Goal: Information Seeking & Learning: Find specific fact

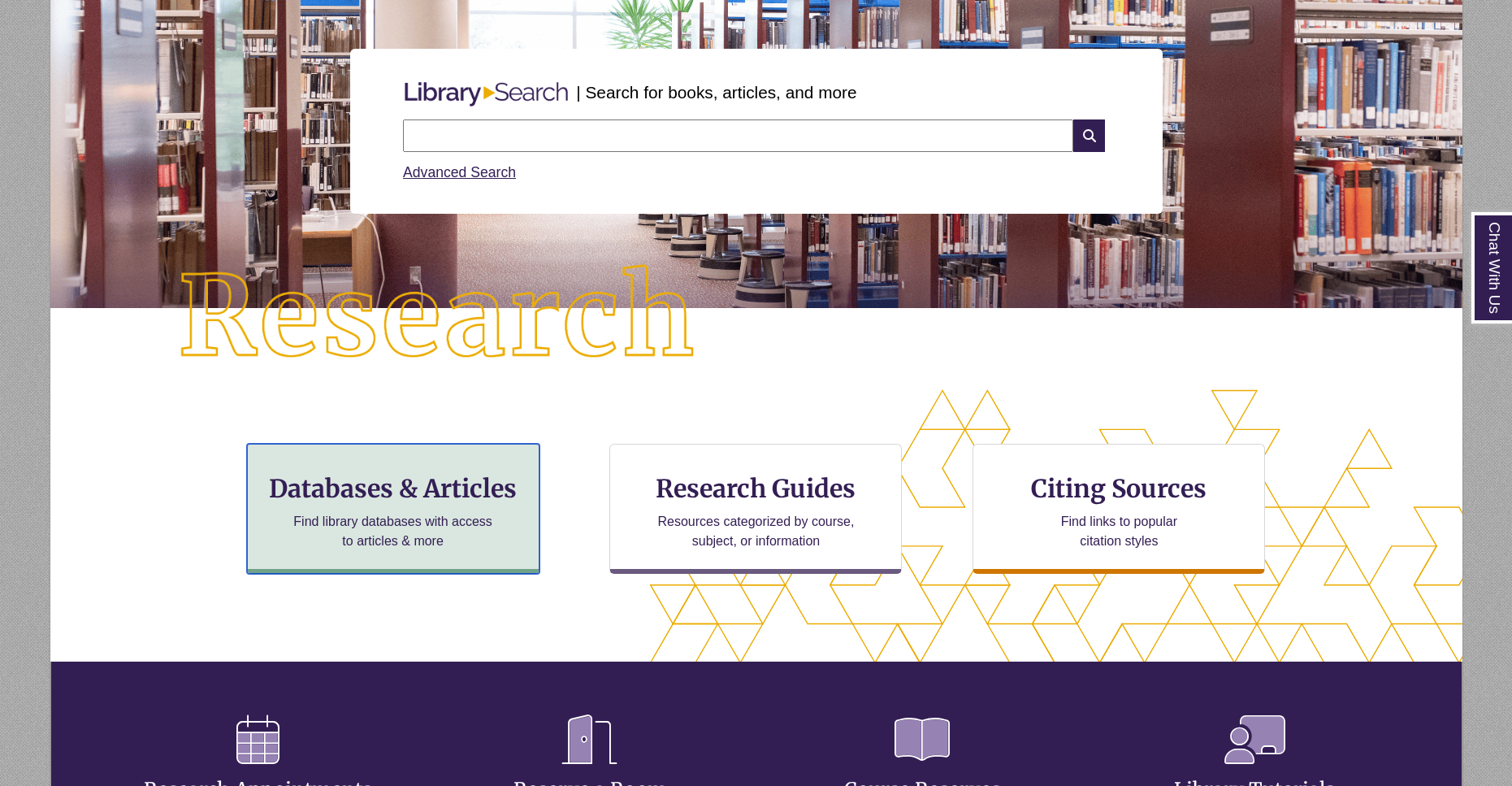
click at [506, 527] on div "Databases & Articles Find library databases with access to articles & more" at bounding box center [393, 508] width 293 height 130
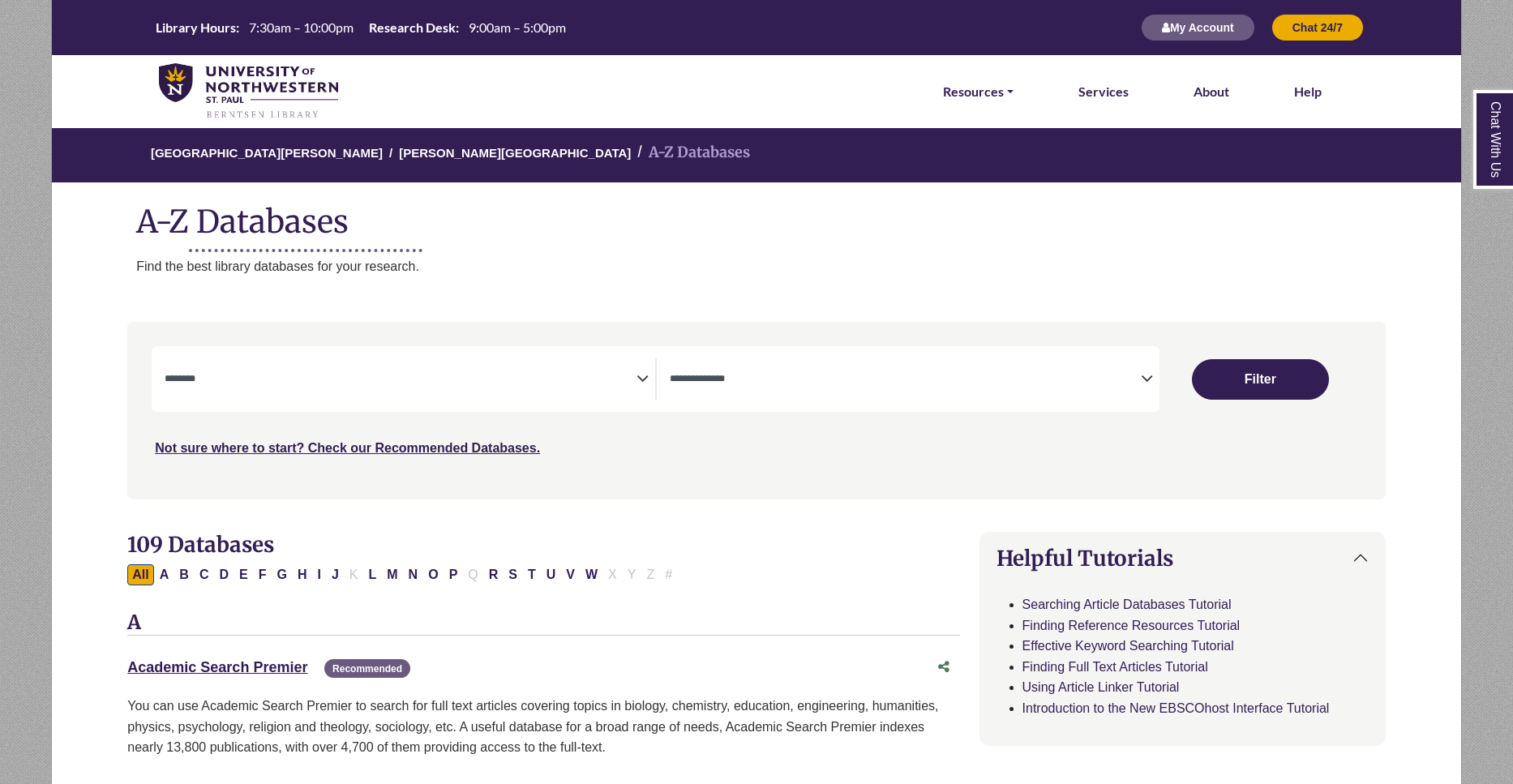
select select "Database Subject Filter"
select select "Database Types Filter"
click at [433, 567] on button "O" at bounding box center [433, 575] width 19 height 21
select select "Database Subject Filter"
select select "Database Types Filter"
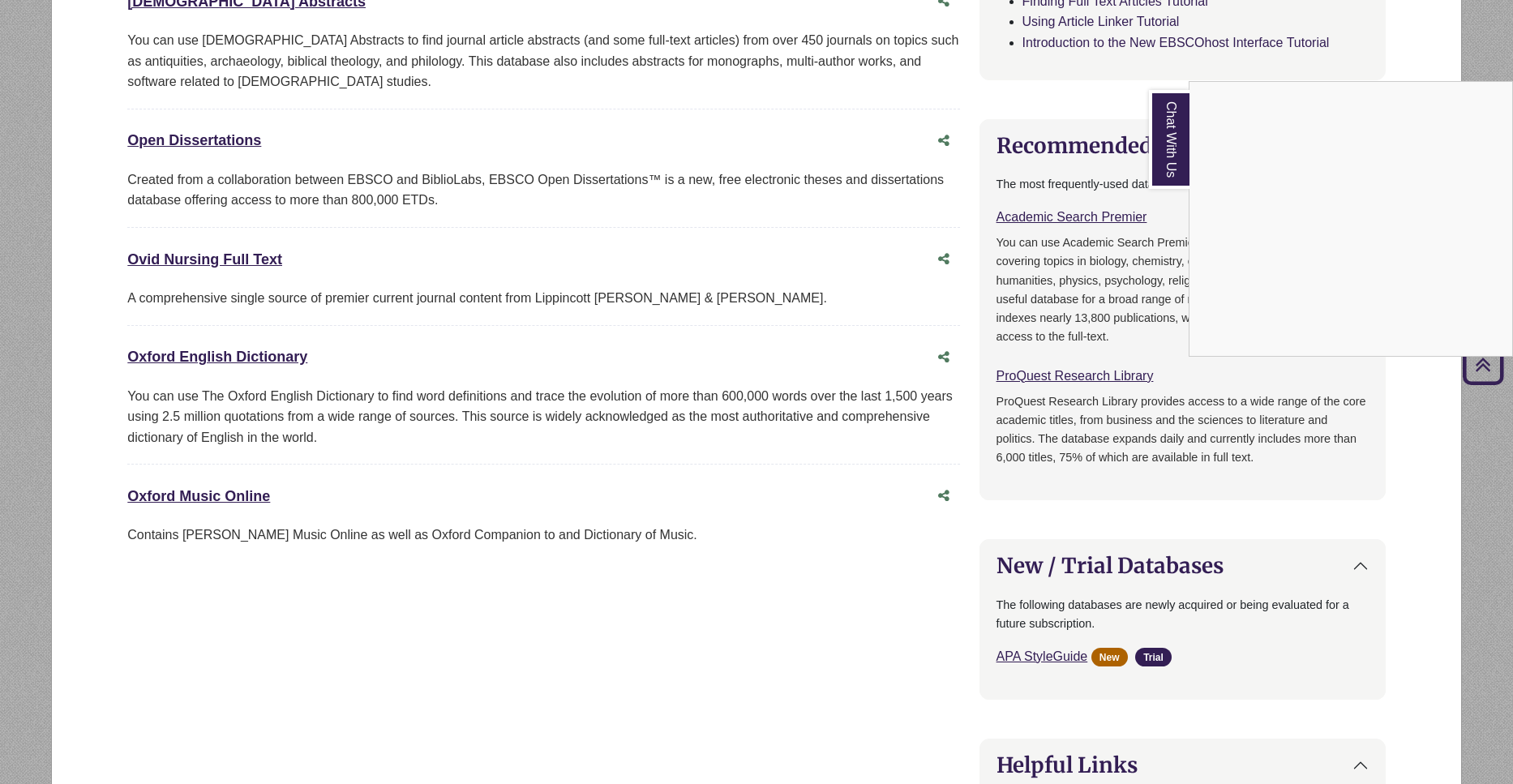
scroll to position [729, 0]
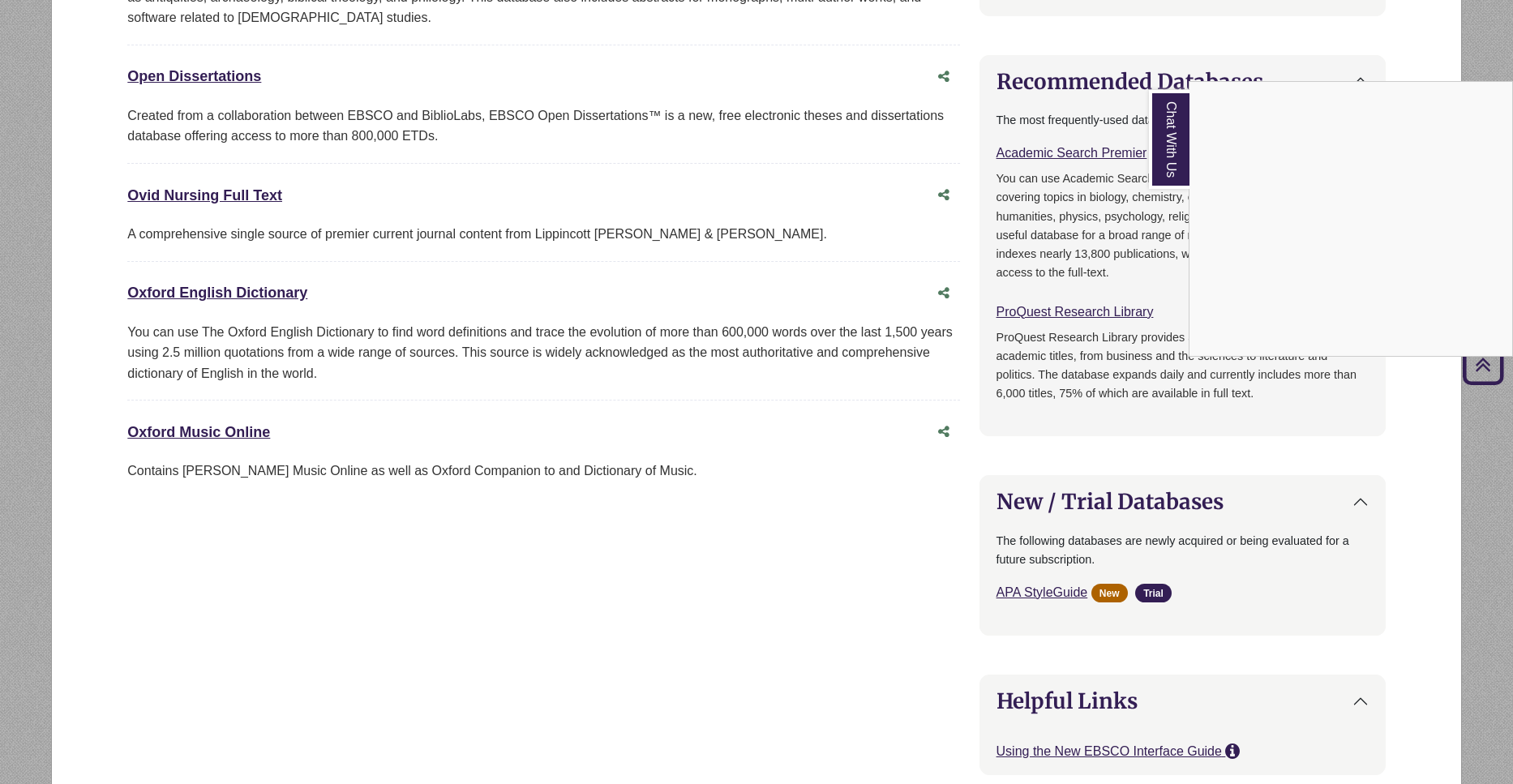
drag, startPoint x: 284, startPoint y: 297, endPoint x: 480, endPoint y: 246, distance: 202.5
click at [480, 246] on div "Chat With Us" at bounding box center [756, 392] width 1513 height 784
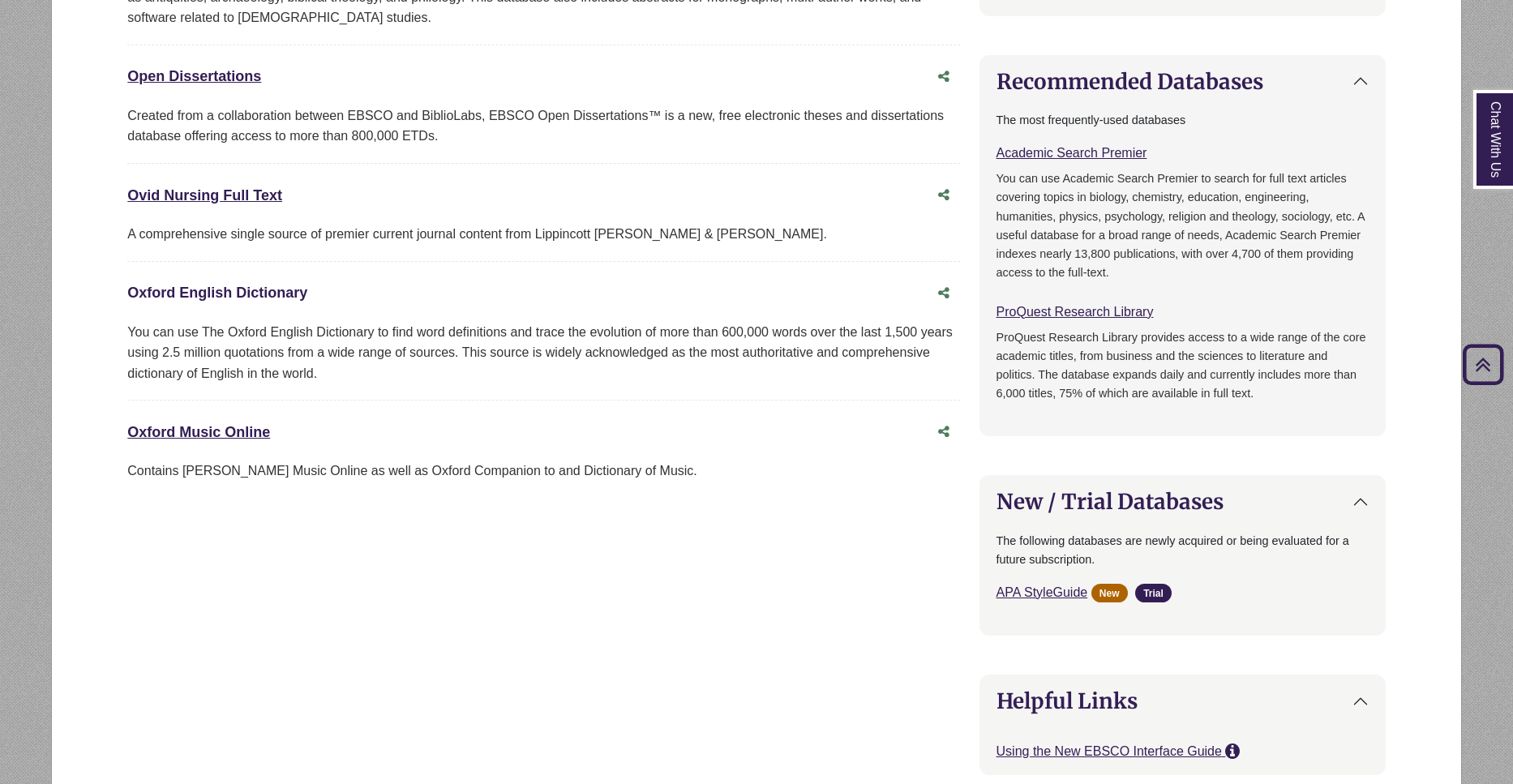
click at [258, 287] on link "Oxford English Dictionary This link opens in a new window" at bounding box center [216, 292] width 180 height 16
